Goal: Task Accomplishment & Management: Manage account settings

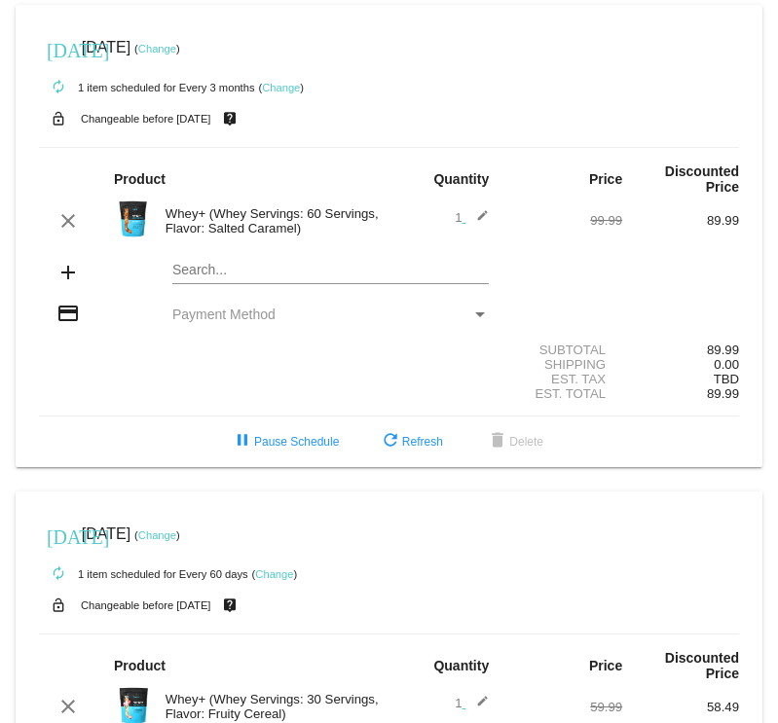
click at [176, 45] on link "Change" at bounding box center [157, 49] width 38 height 12
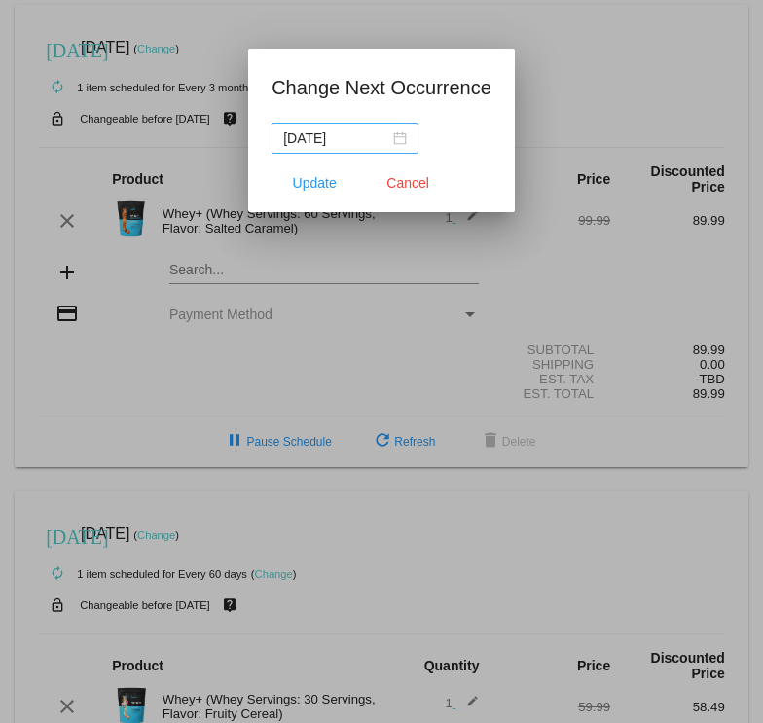
click at [400, 137] on div "[DATE]" at bounding box center [345, 138] width 124 height 21
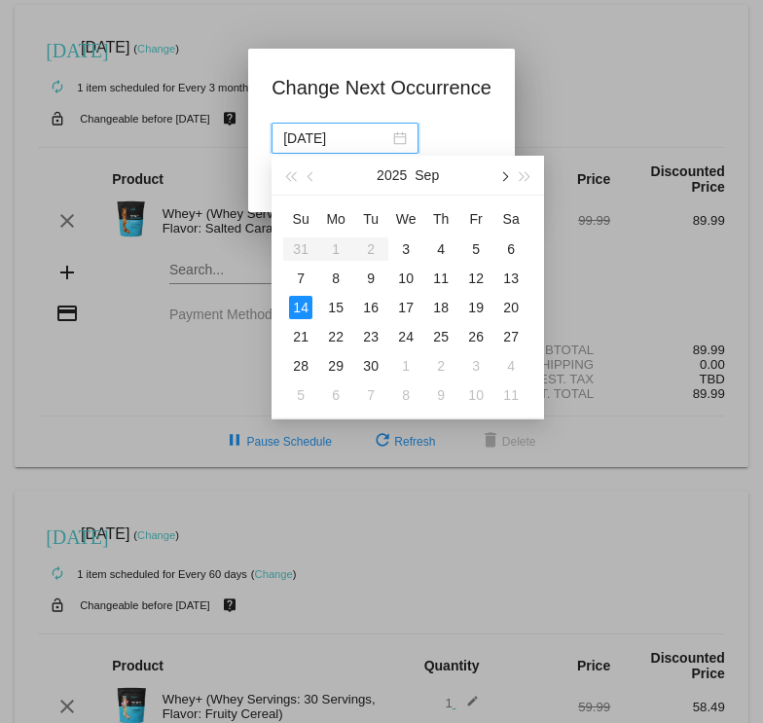
click at [504, 178] on span "button" at bounding box center [504, 177] width 10 height 10
click at [479, 309] on div "19" at bounding box center [475, 307] width 23 height 23
type input "2025-12-19"
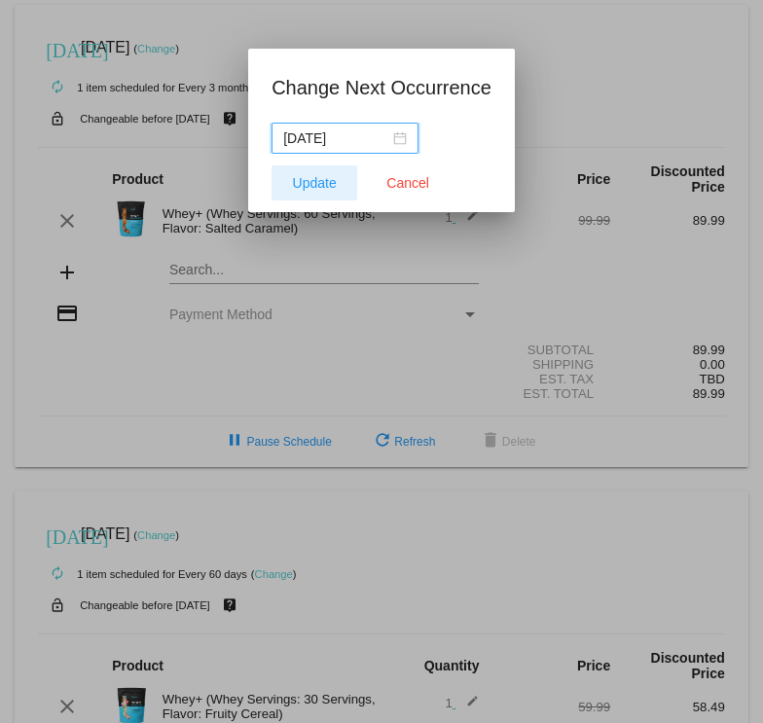
click at [310, 181] on span "Update" at bounding box center [315, 183] width 44 height 16
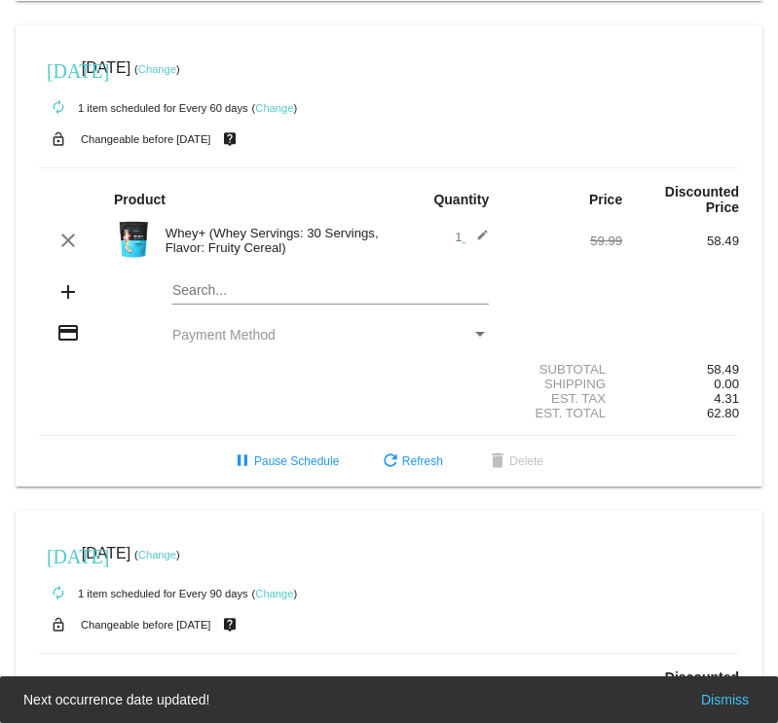
scroll to position [487, 0]
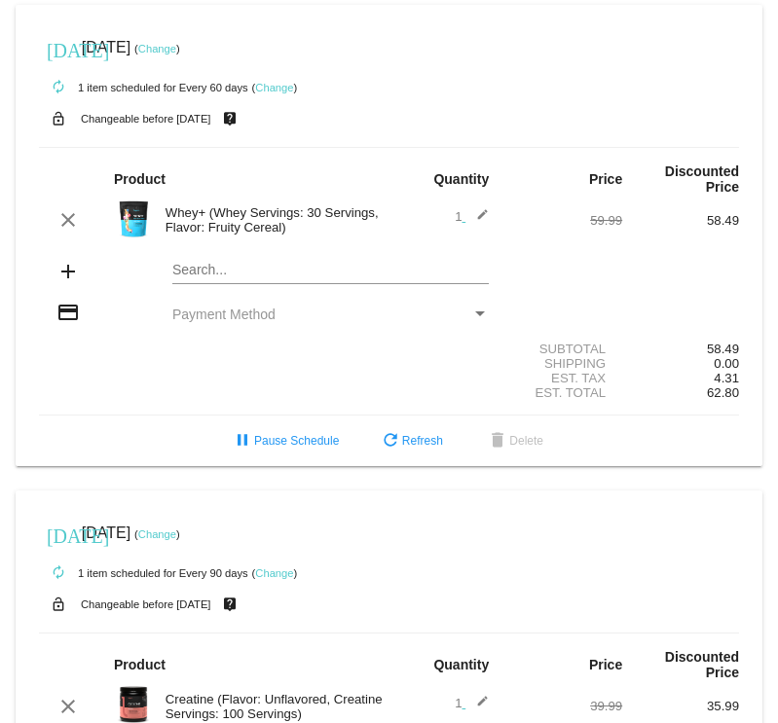
click at [176, 55] on link "Change" at bounding box center [157, 49] width 38 height 12
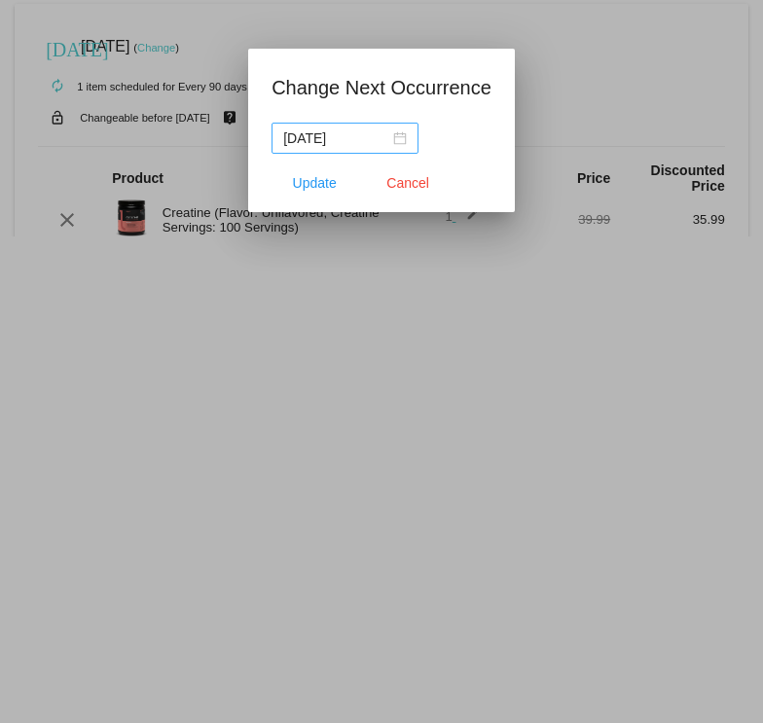
click at [395, 139] on div "2025-10-19" at bounding box center [345, 138] width 124 height 21
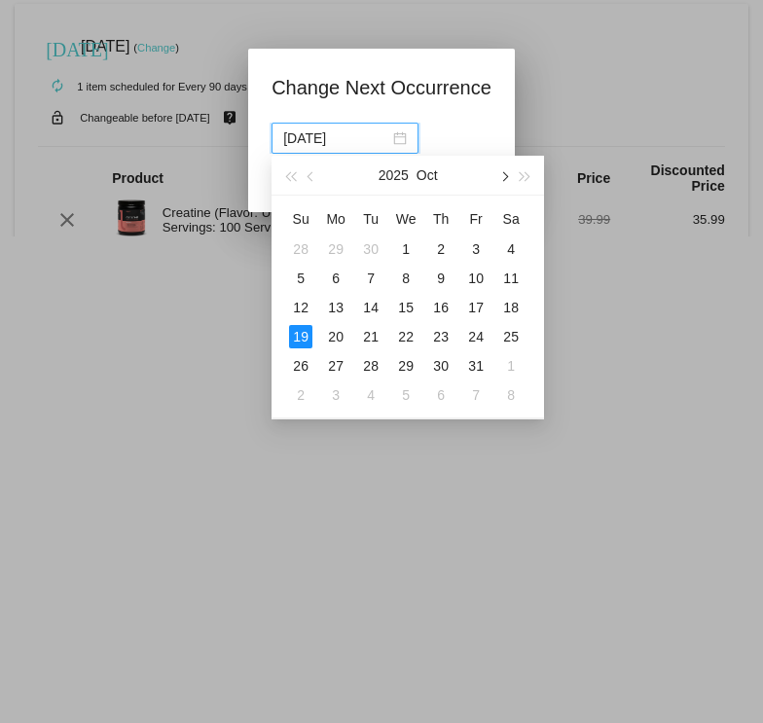
click at [497, 178] on button "button" at bounding box center [503, 175] width 21 height 39
click at [480, 299] on div "19" at bounding box center [475, 307] width 23 height 23
type input "2025-12-19"
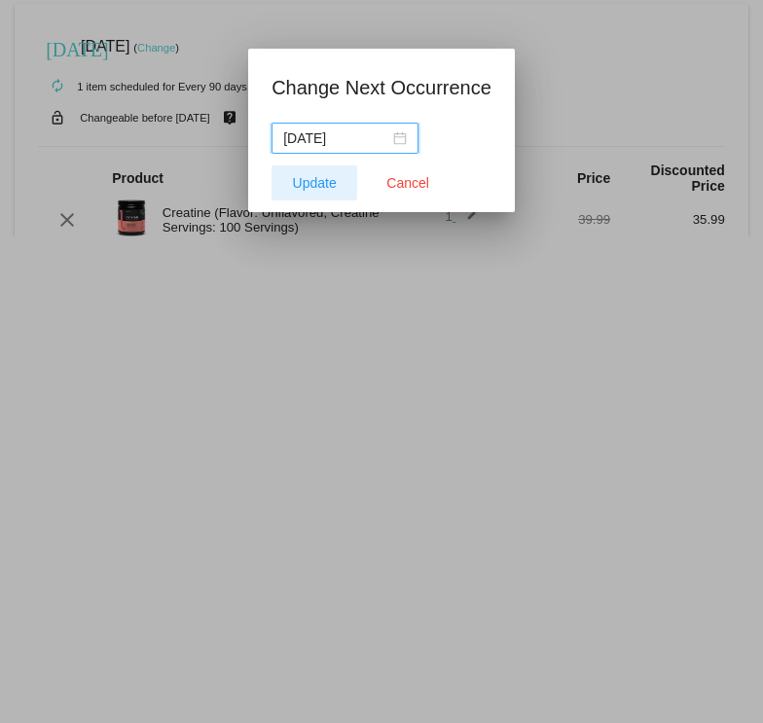
click at [325, 183] on span "Update" at bounding box center [315, 183] width 44 height 16
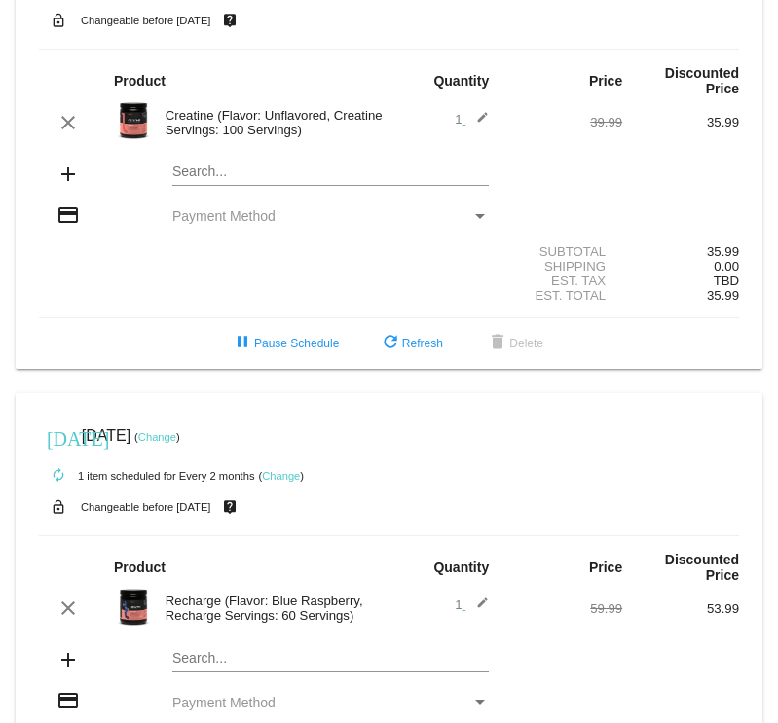
scroll to position [1168, 0]
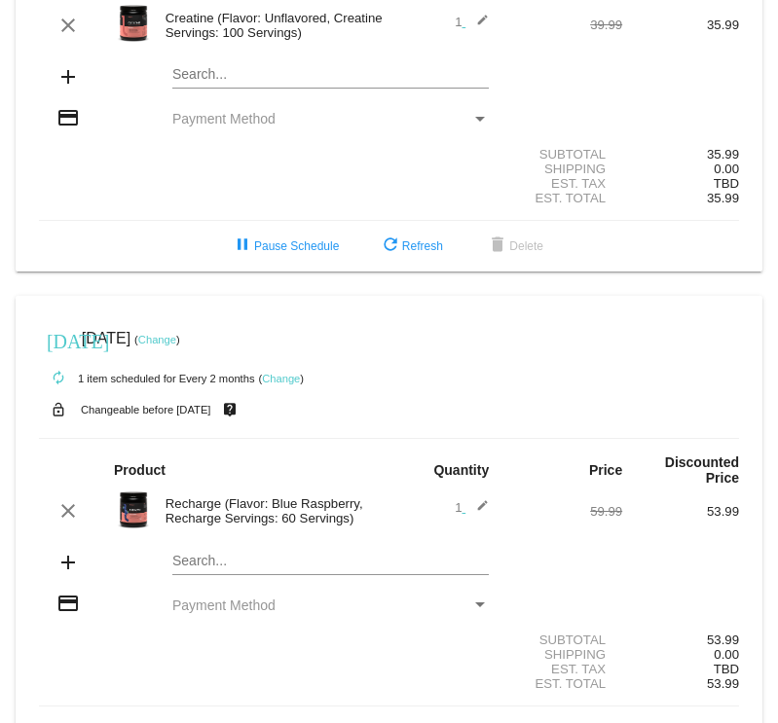
click at [176, 346] on link "Change" at bounding box center [157, 340] width 38 height 12
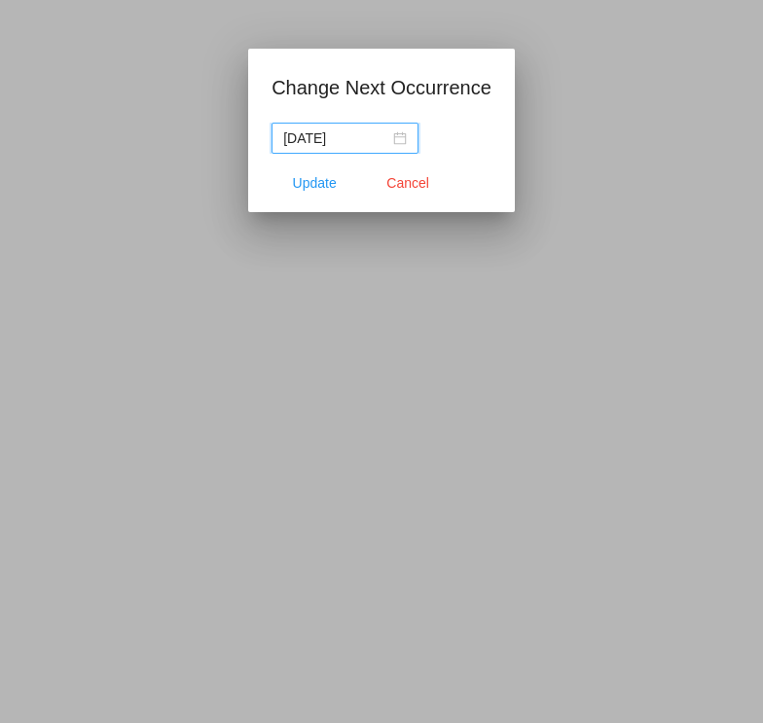
click at [395, 139] on div "2025-11-23" at bounding box center [345, 138] width 124 height 21
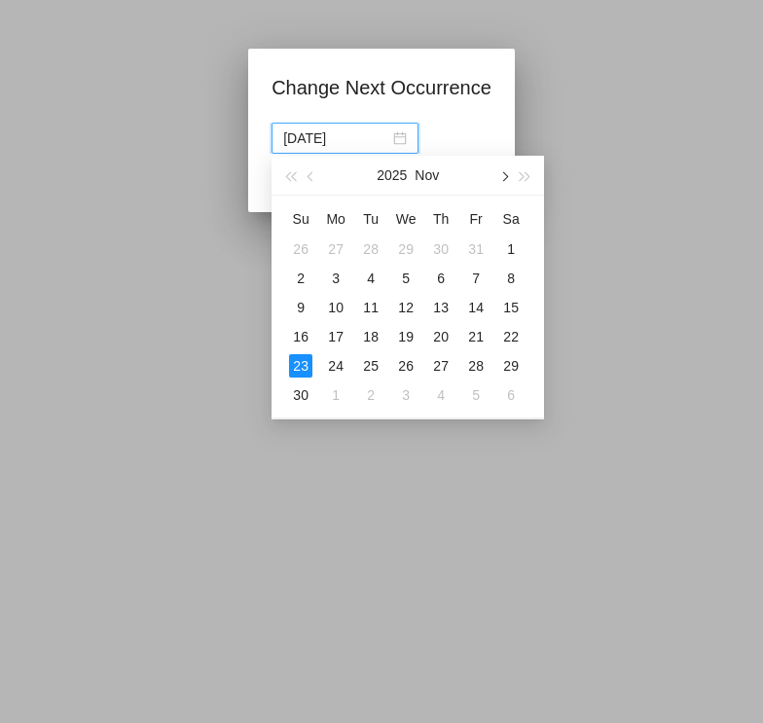
click at [502, 176] on span "button" at bounding box center [504, 177] width 10 height 10
click at [476, 303] on div "19" at bounding box center [475, 307] width 23 height 23
type input "2025-12-19"
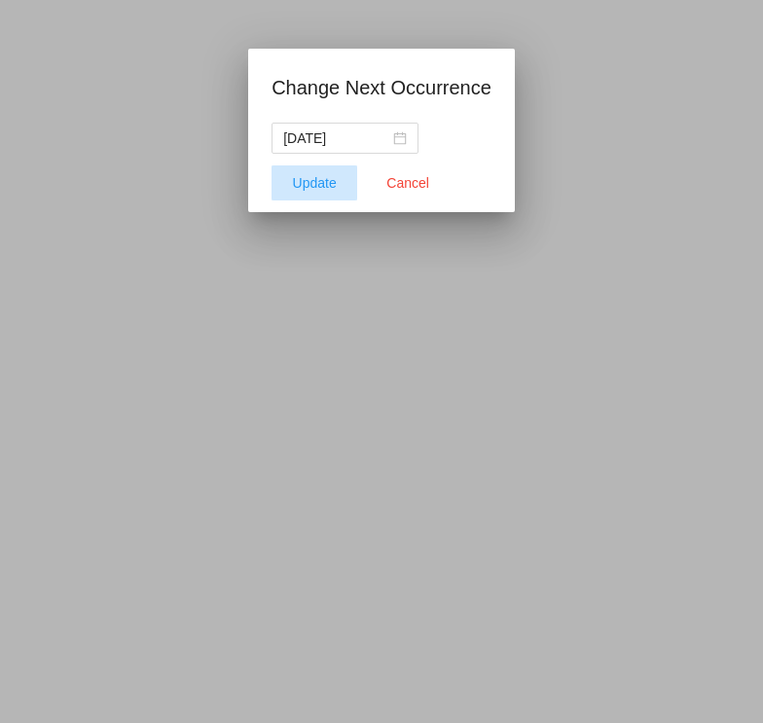
click at [317, 181] on span "Update" at bounding box center [315, 183] width 44 height 16
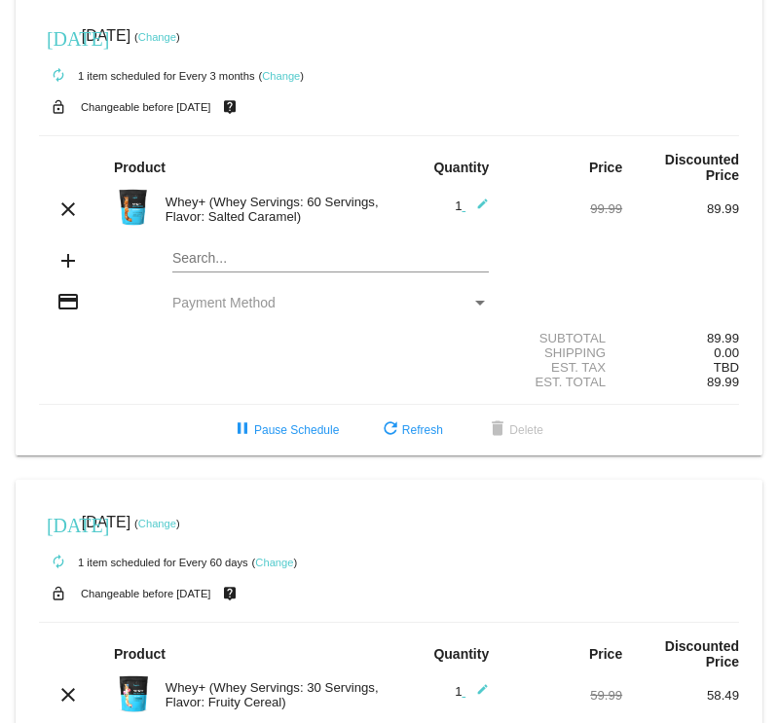
scroll to position [0, 0]
